Goal: Information Seeking & Learning: Learn about a topic

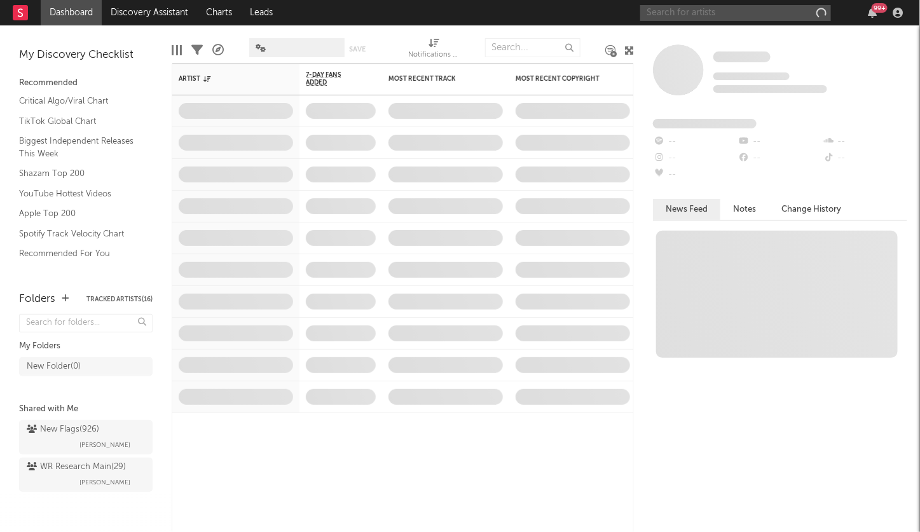
click at [723, 13] on input "text" at bounding box center [735, 13] width 191 height 16
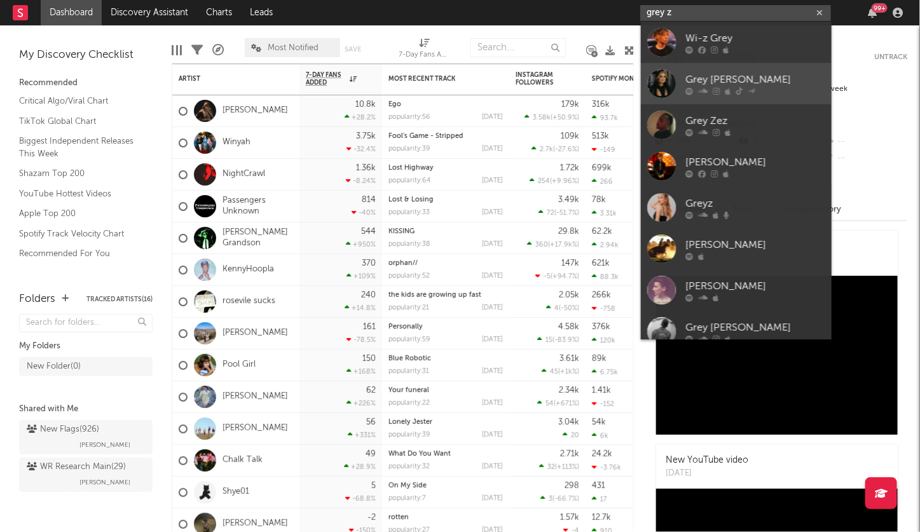
type input "grey z"
click at [758, 80] on div "Grey [PERSON_NAME]" at bounding box center [755, 79] width 140 height 15
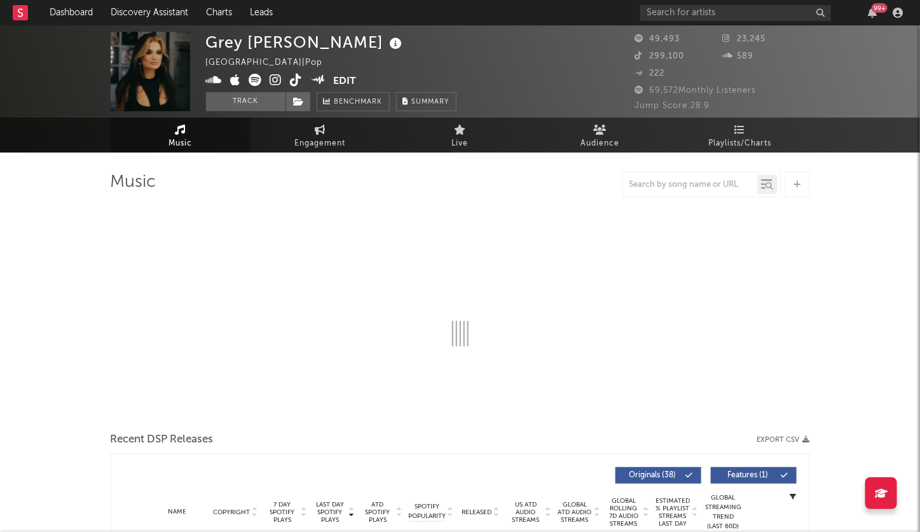
select select "6m"
